Goal: Find specific page/section: Find specific page/section

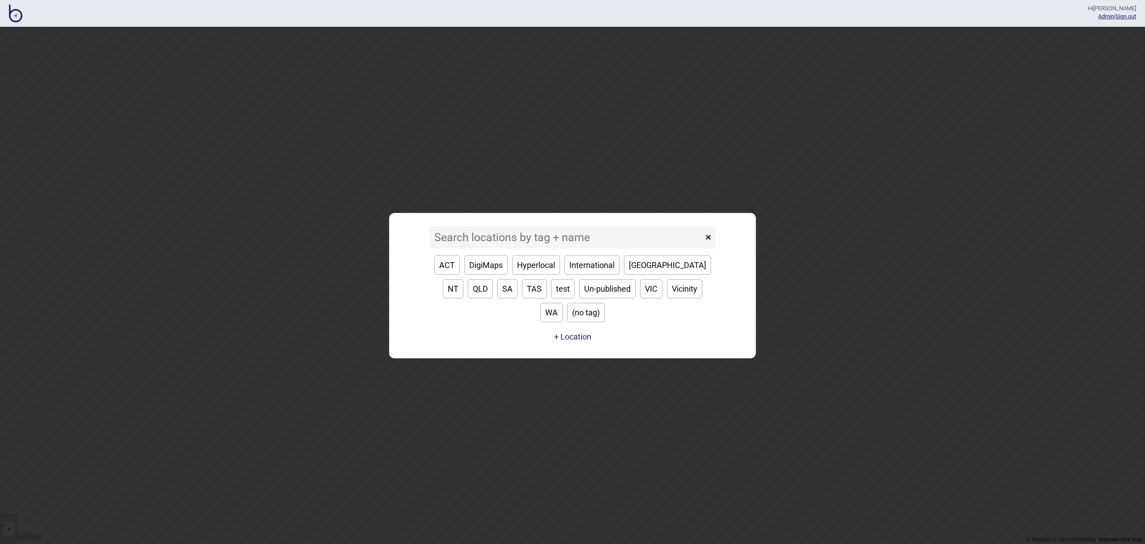
click at [506, 249] on input at bounding box center [566, 237] width 274 height 22
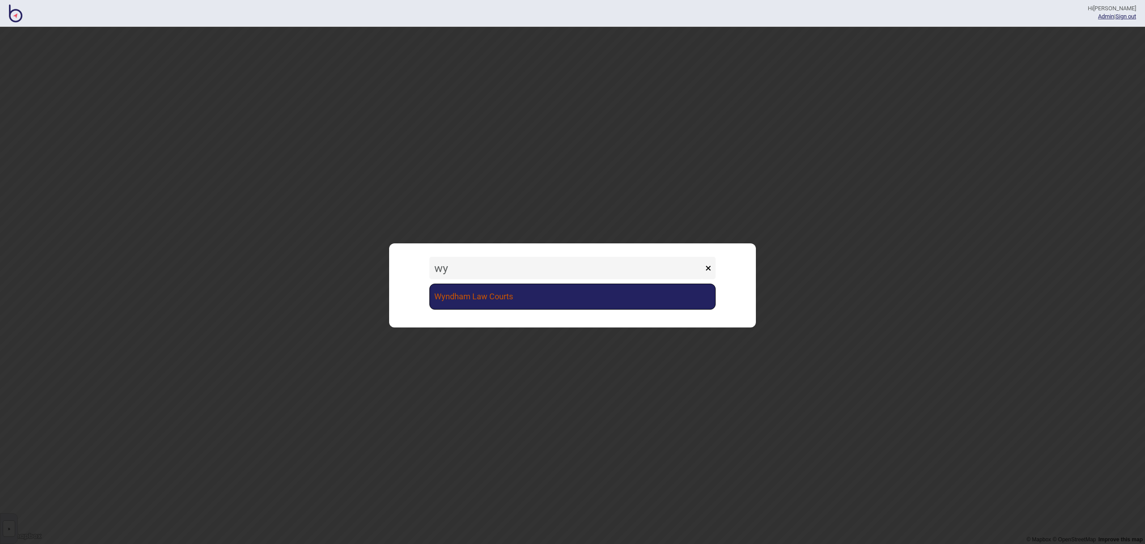
type input "wy"
click at [510, 296] on link "Wyndham Law Courts" at bounding box center [572, 297] width 286 height 26
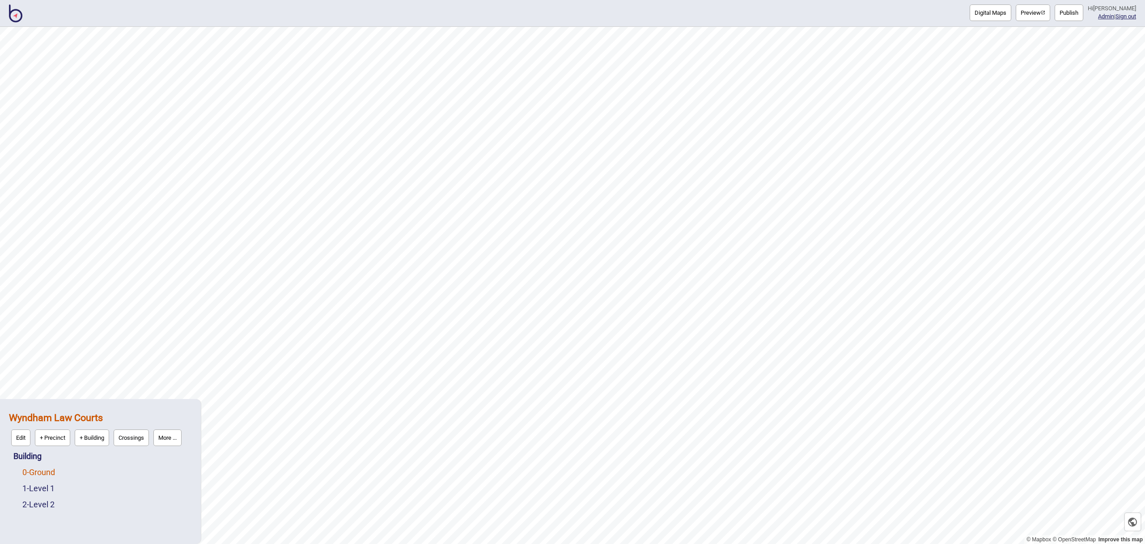
click at [47, 472] on link "0 - Ground" at bounding box center [38, 471] width 33 height 9
click at [83, 472] on button "Vector" at bounding box center [92, 470] width 26 height 17
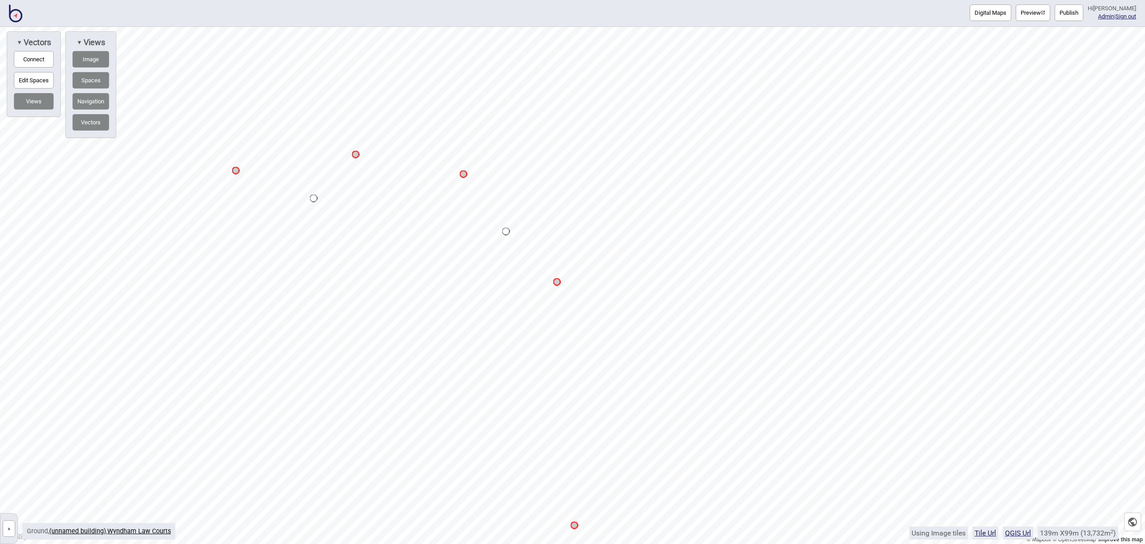
click at [41, 66] on button "Connect" at bounding box center [34, 59] width 40 height 17
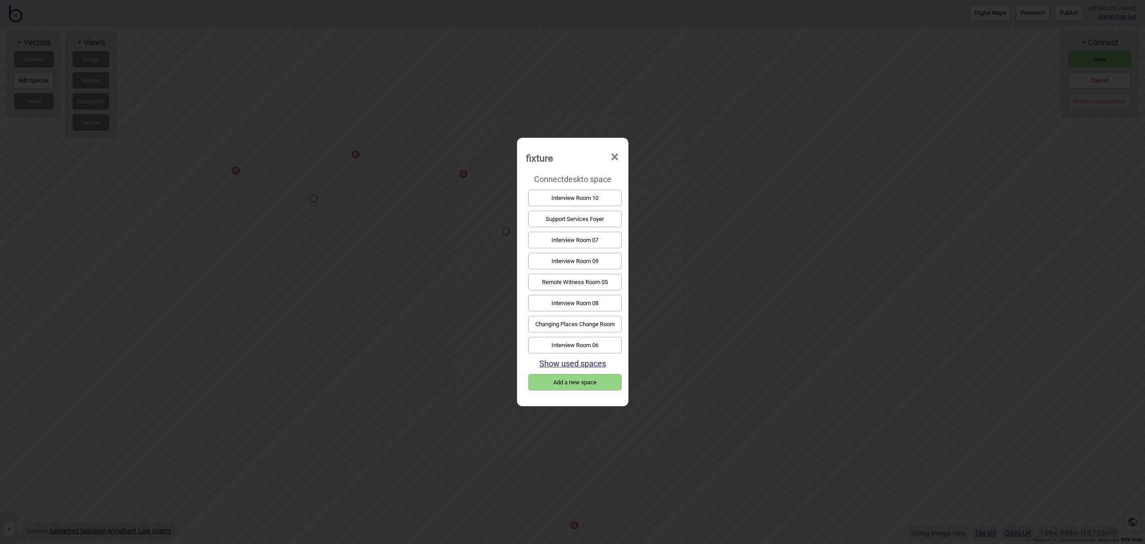
click at [613, 158] on span "×" at bounding box center [614, 157] width 9 height 30
click at [585, 238] on button "Interview Room 07" at bounding box center [574, 240] width 93 height 17
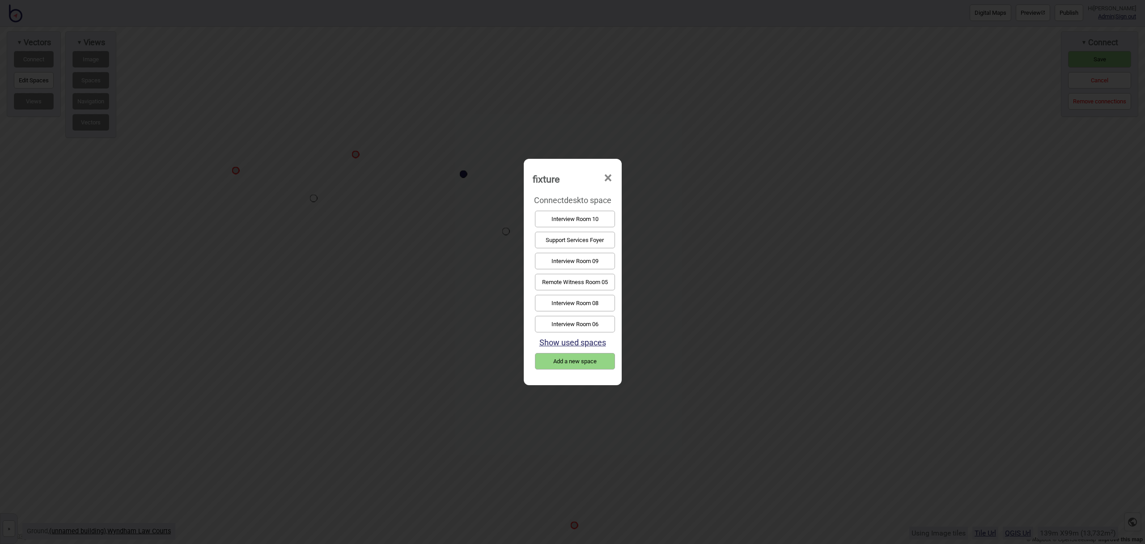
click at [590, 301] on button "Interview Room 08" at bounding box center [575, 303] width 80 height 17
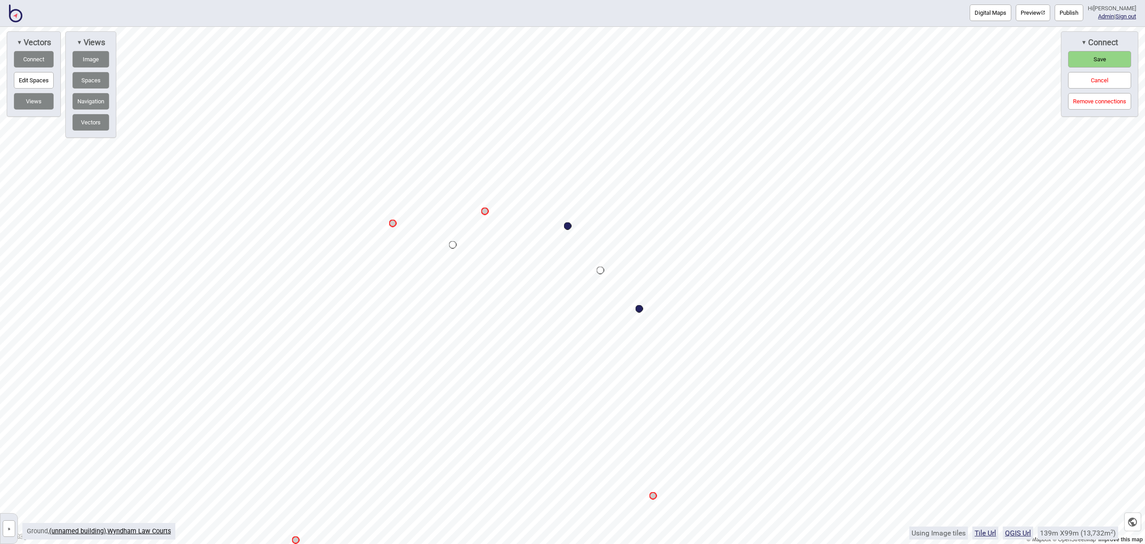
click at [1080, 84] on button "Cancel" at bounding box center [1099, 80] width 63 height 17
click at [1096, 89] on button "Yep, discard" at bounding box center [1107, 93] width 41 height 17
click at [17, 15] on img at bounding box center [15, 13] width 13 height 18
